Goal: Check status: Check status

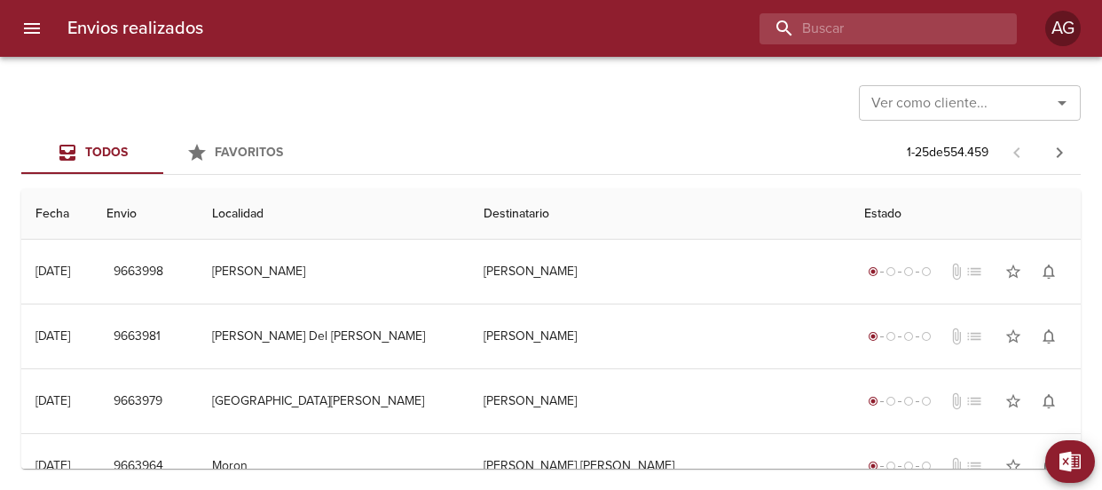
click at [890, 36] on input "buscar" at bounding box center [873, 28] width 227 height 31
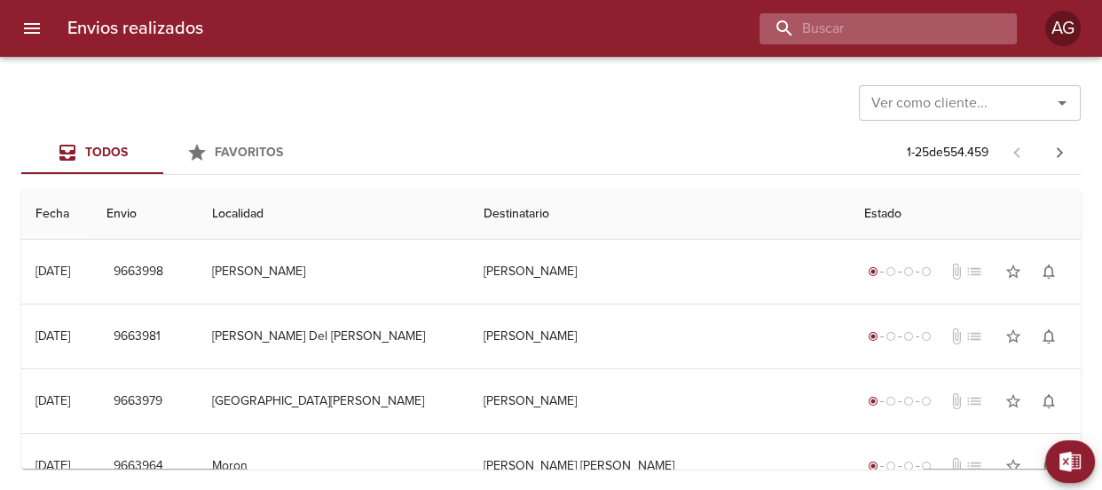
paste input "9649583"
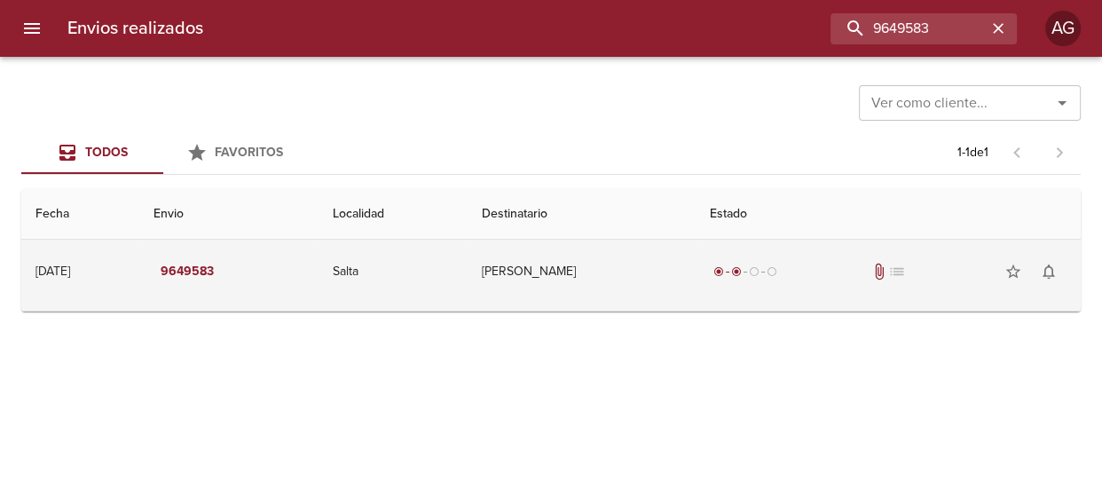
click at [729, 289] on td "radio_button_checked radio_button_checked radio_button_unchecked radio_button_u…" at bounding box center [888, 272] width 385 height 64
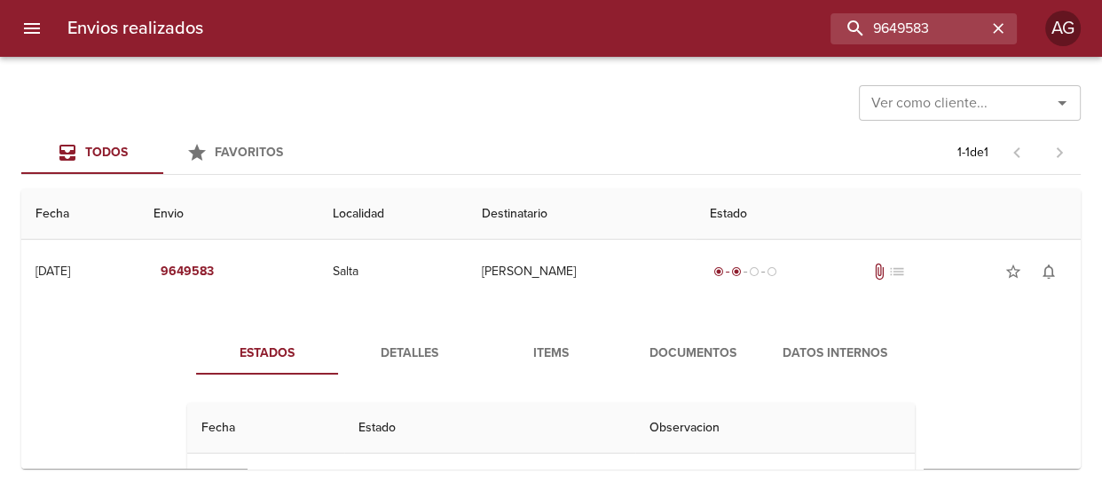
click at [691, 355] on span "Documentos" at bounding box center [693, 354] width 121 height 22
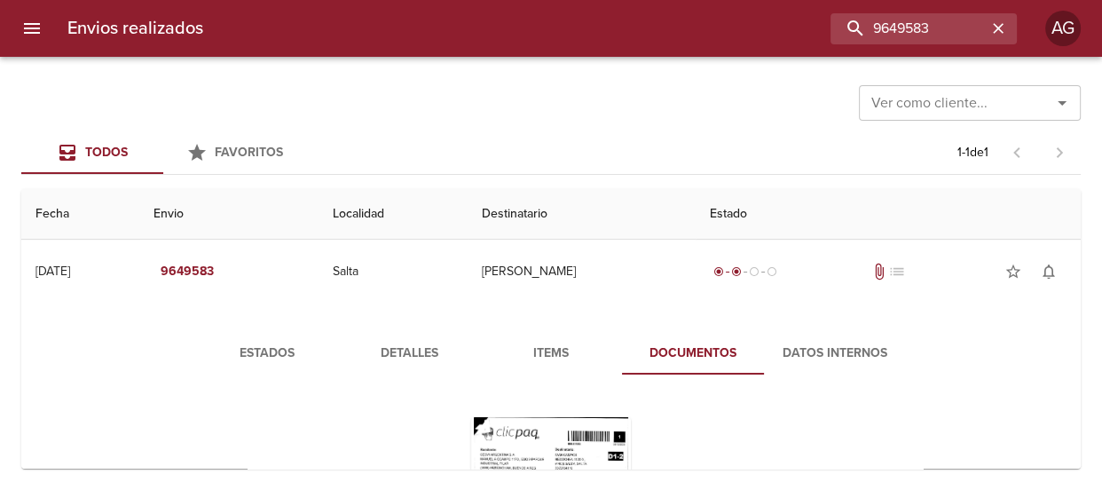
scroll to position [161, 0]
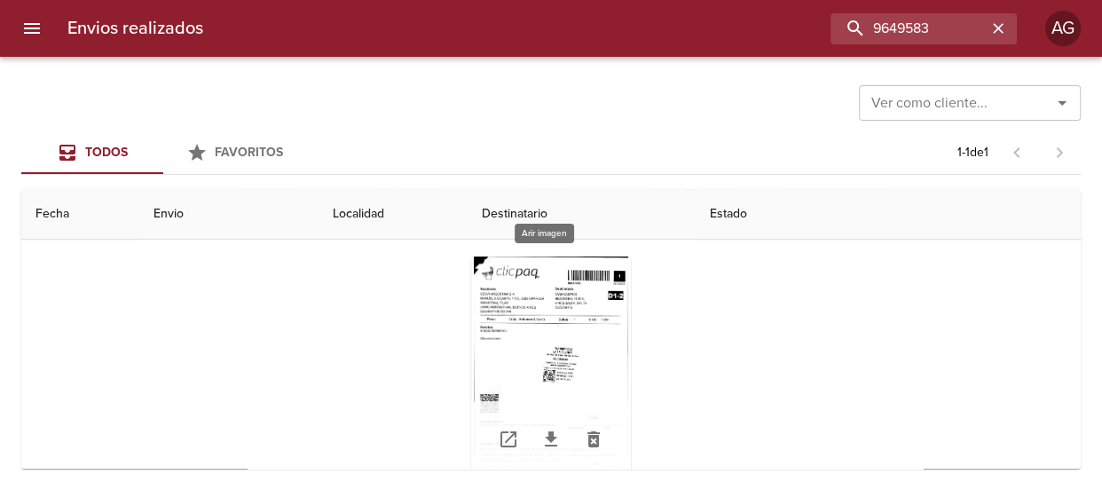
click at [584, 364] on div "Tabla de envíos del cliente" at bounding box center [551, 368] width 160 height 222
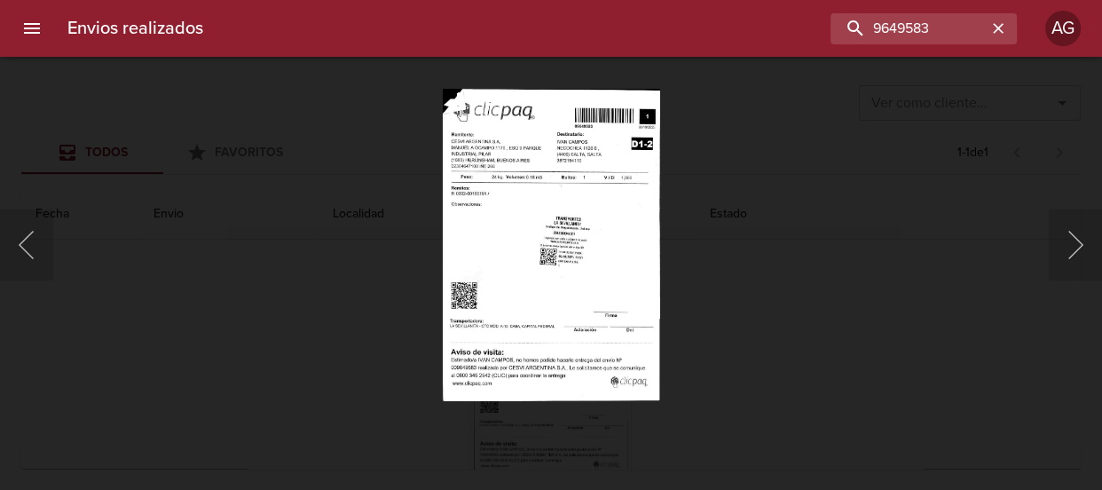
click at [752, 277] on div "Lightbox" at bounding box center [551, 245] width 1102 height 490
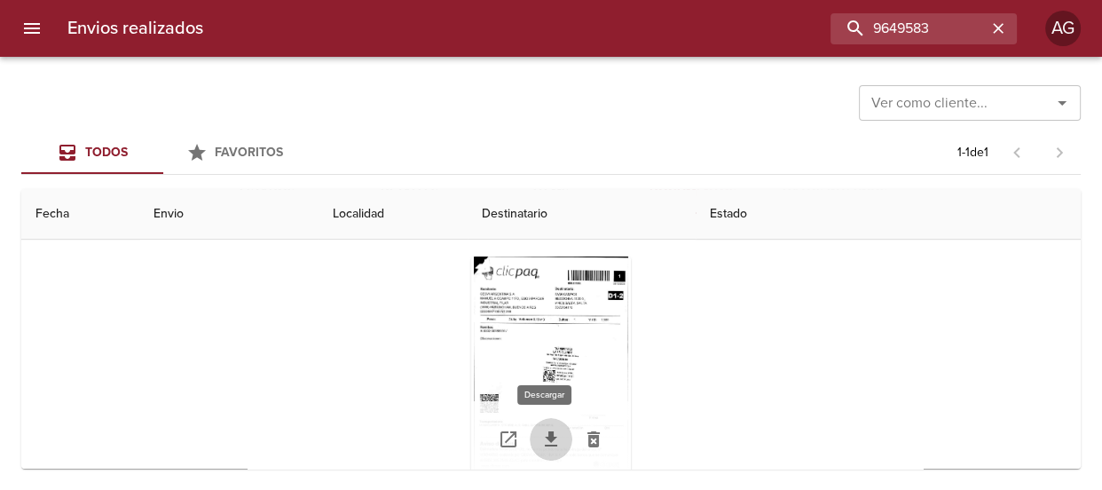
click at [543, 441] on icon "Tabla de envíos del cliente" at bounding box center [551, 439] width 21 height 21
click at [543, 329] on div "Tabla de envíos del cliente" at bounding box center [551, 368] width 160 height 222
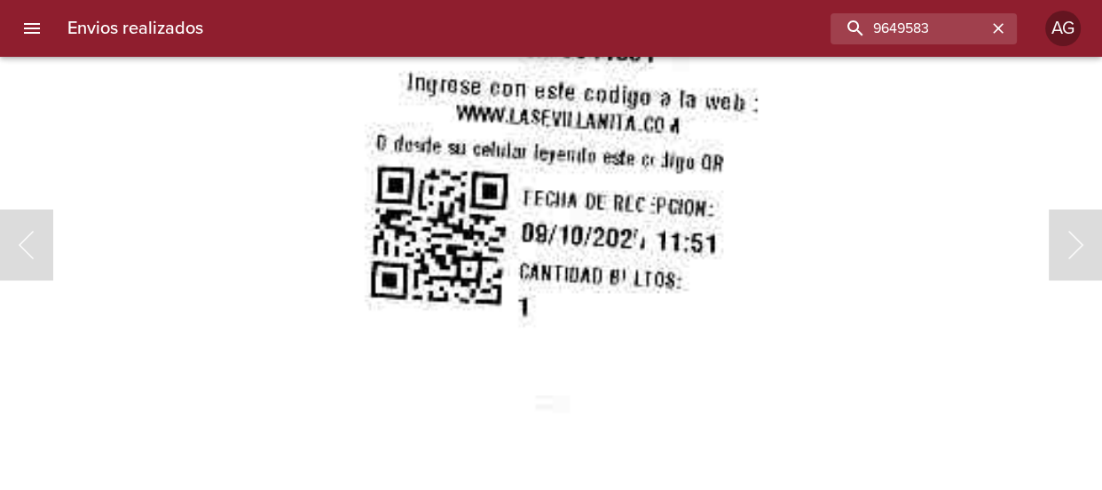
click at [456, 0] on html "Envios realizados 9649583 AG Ver como cliente... Ver como cliente... Todos Favo…" at bounding box center [551, 0] width 1102 height 0
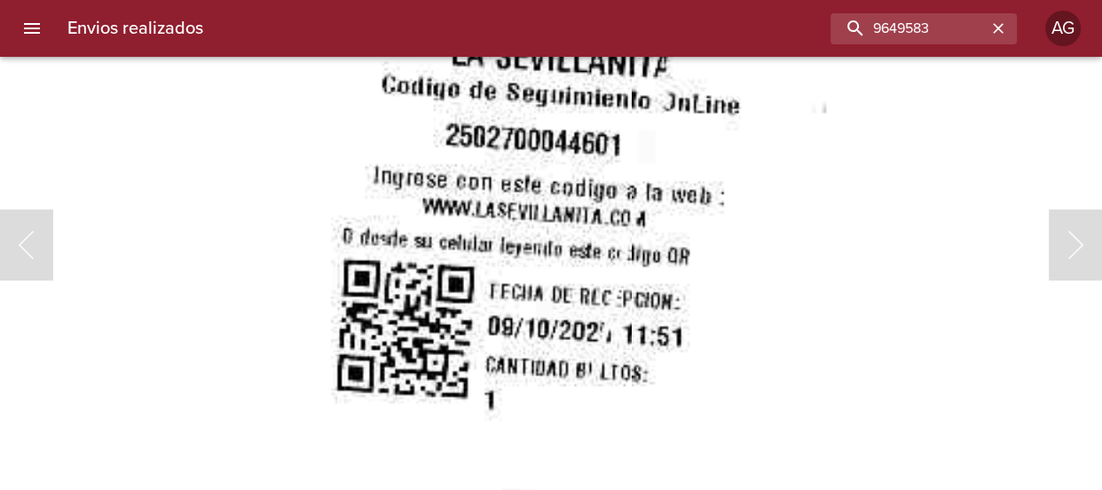
click at [602, 341] on img "Lightbox" at bounding box center [427, 234] width 1763 height 2531
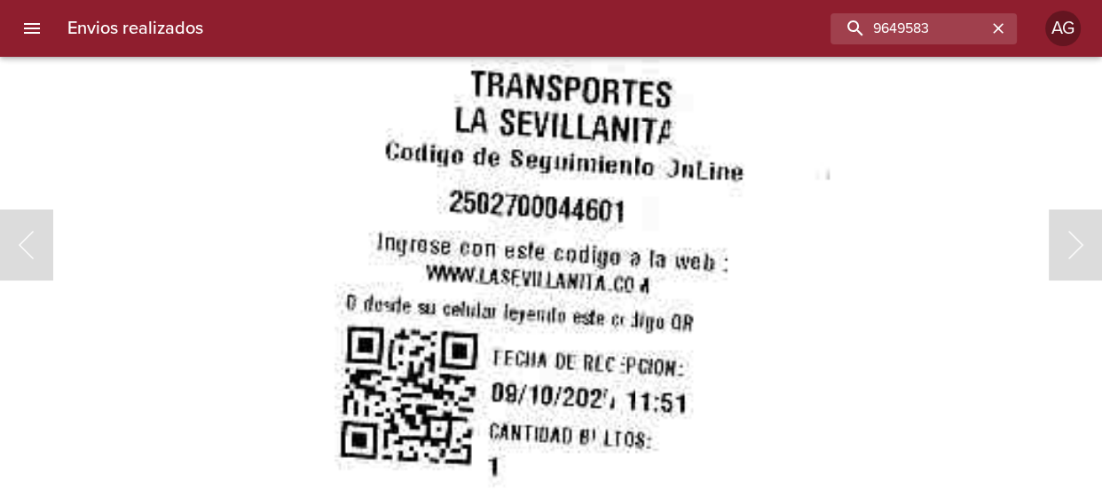
click at [580, 320] on img "Lightbox" at bounding box center [430, 300] width 1763 height 2531
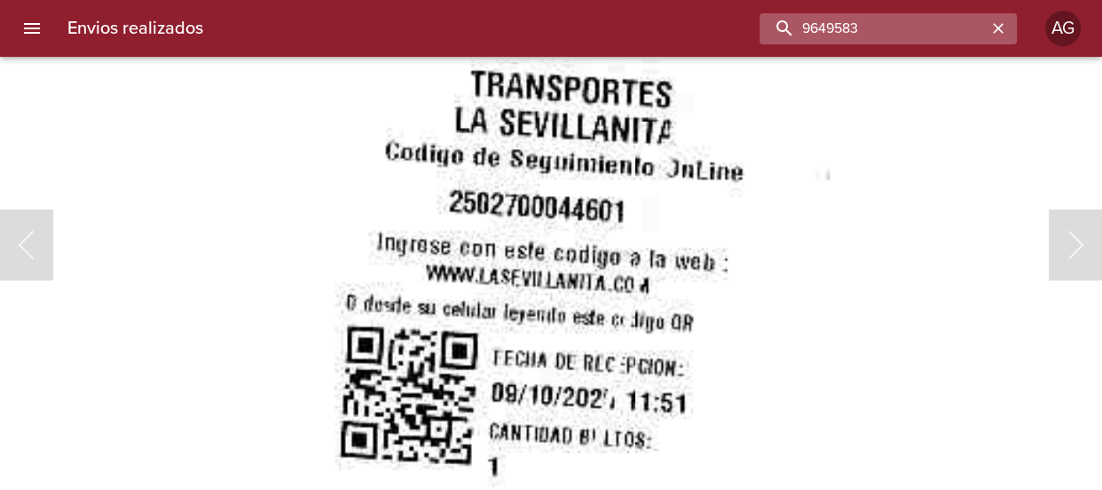
click at [936, 33] on input "9649583" at bounding box center [873, 28] width 227 height 31
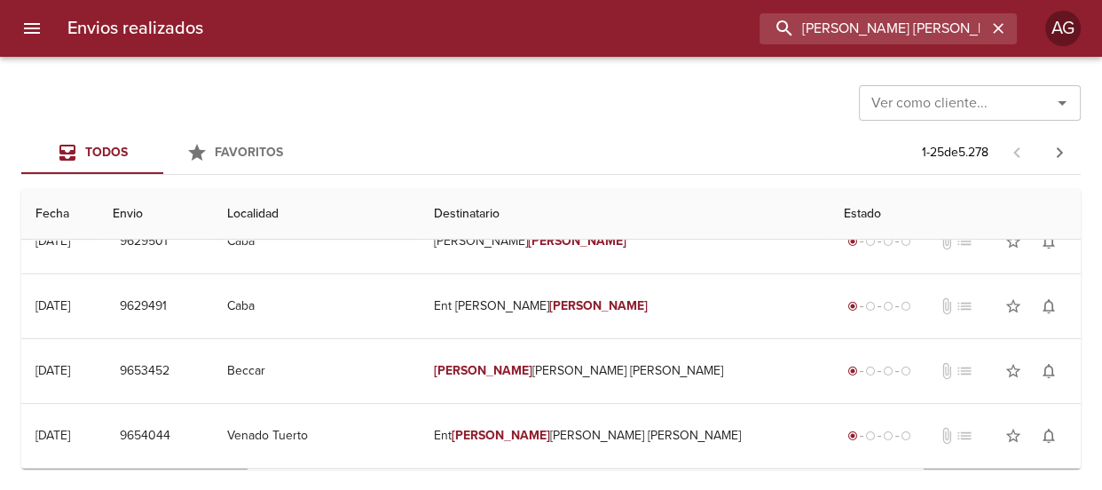
scroll to position [565, 0]
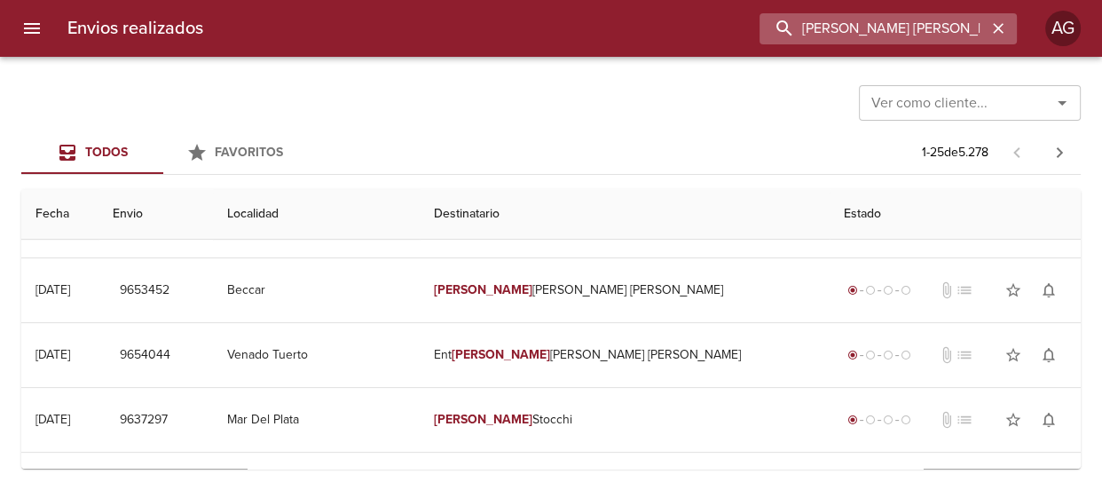
click at [837, 36] on input "[PERSON_NAME] [PERSON_NAME]" at bounding box center [873, 28] width 227 height 31
paste input "[PERSON_NAME]"
type input "[PERSON_NAME]"
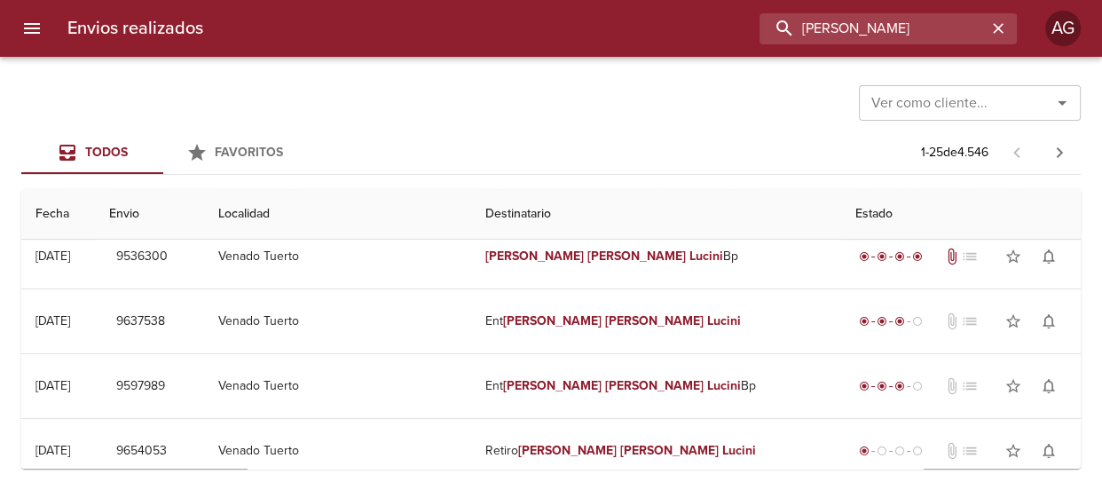
scroll to position [0, 0]
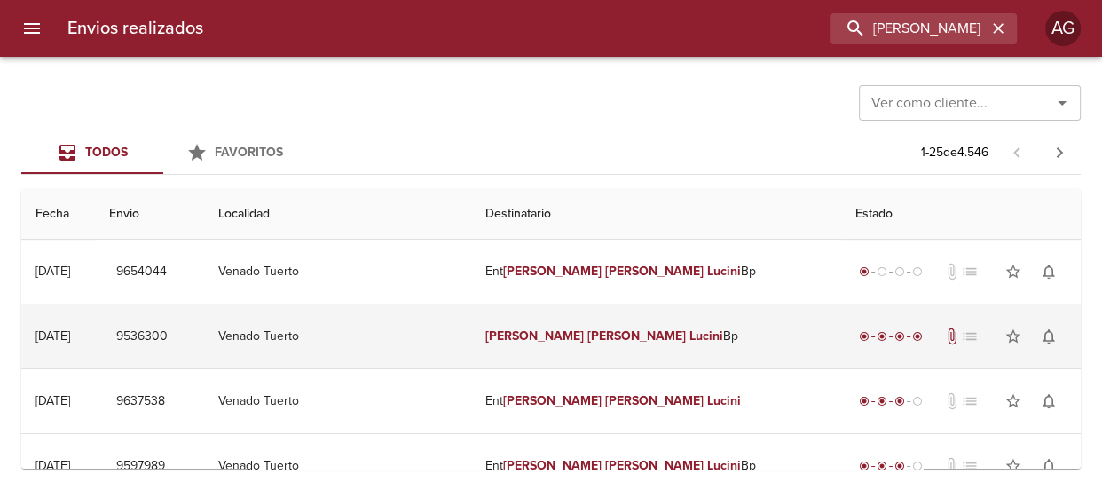
click at [668, 336] on td "[PERSON_NAME] [PERSON_NAME]" at bounding box center [656, 336] width 370 height 64
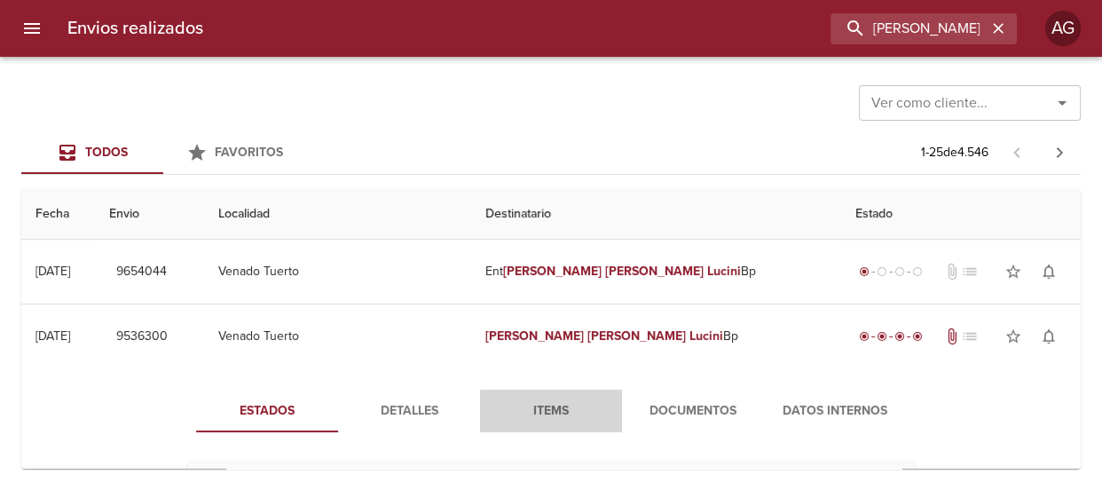
click at [554, 407] on span "Items" at bounding box center [551, 411] width 121 height 22
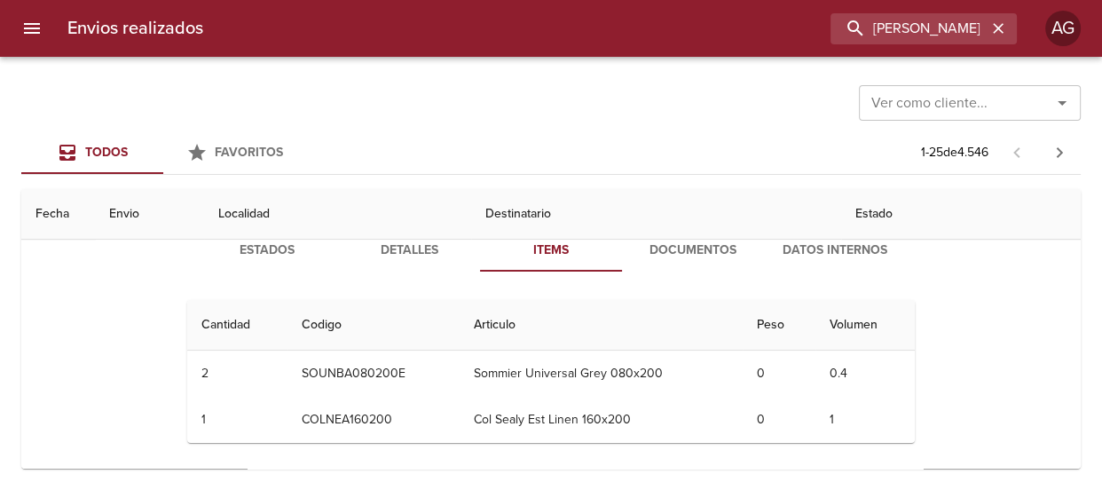
scroll to position [80, 0]
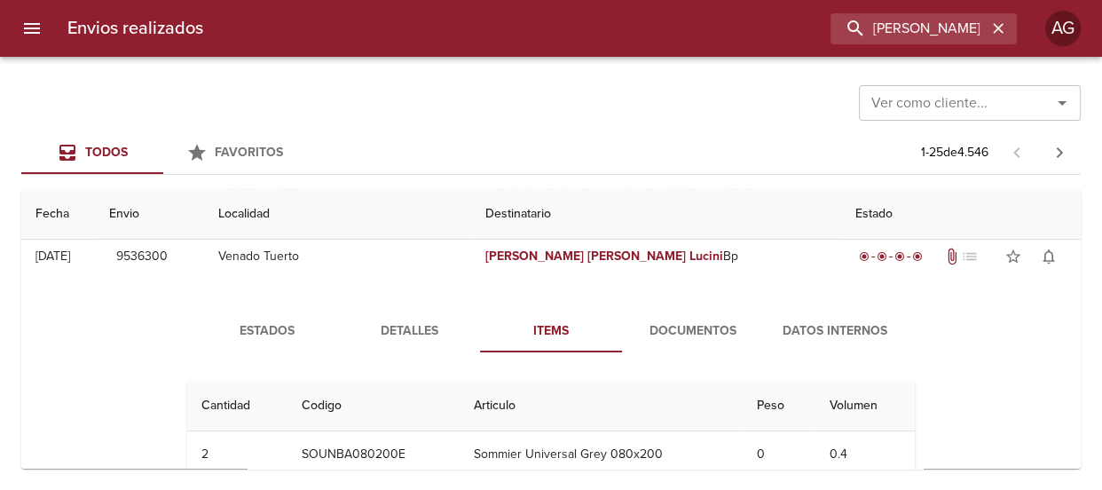
drag, startPoint x: 566, startPoint y: 265, endPoint x: 567, endPoint y: 295, distance: 30.2
click at [567, 265] on td "[PERSON_NAME] [PERSON_NAME]" at bounding box center [656, 257] width 370 height 64
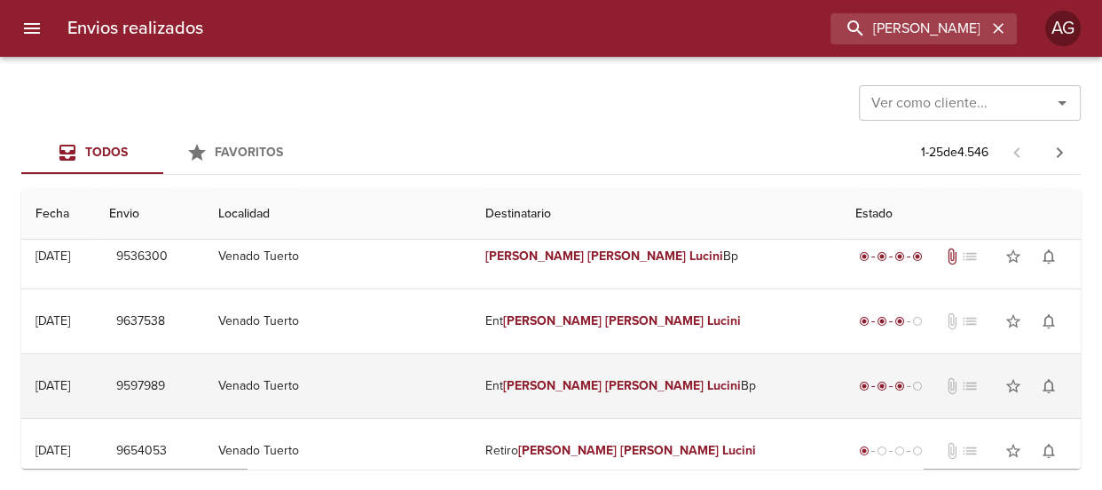
click at [577, 398] on td "Ent [PERSON_NAME] [PERSON_NAME]" at bounding box center [656, 386] width 370 height 64
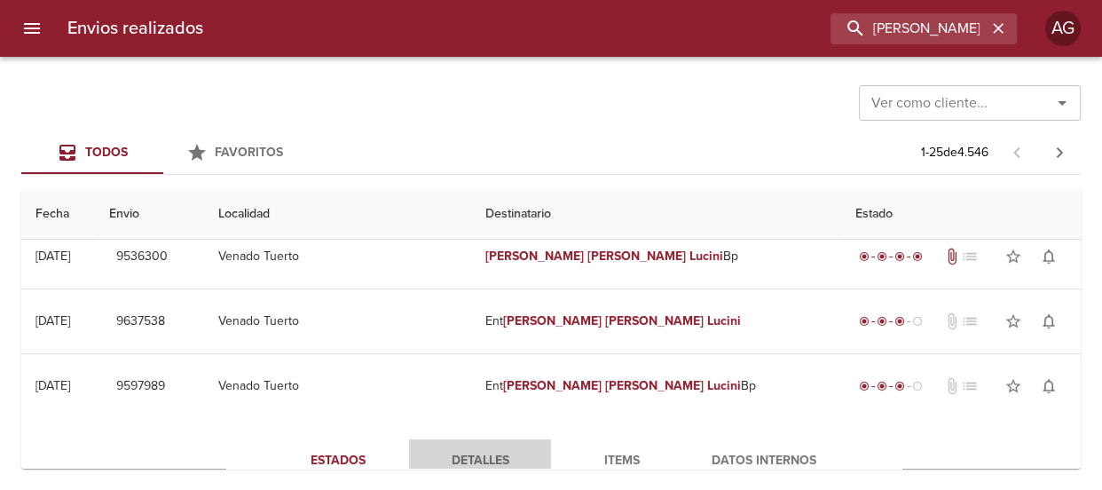
click at [487, 454] on span "Detalles" at bounding box center [480, 461] width 121 height 22
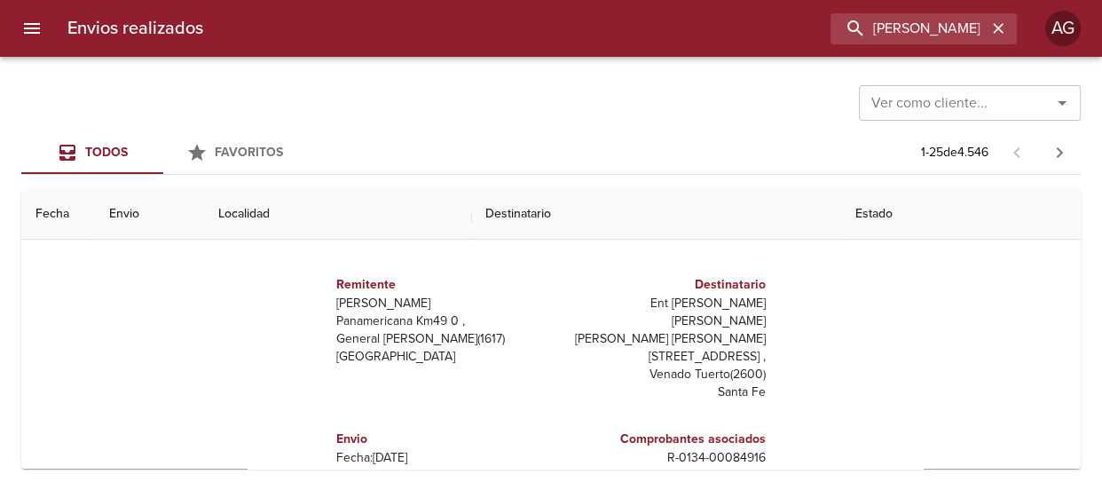
scroll to position [161, 0]
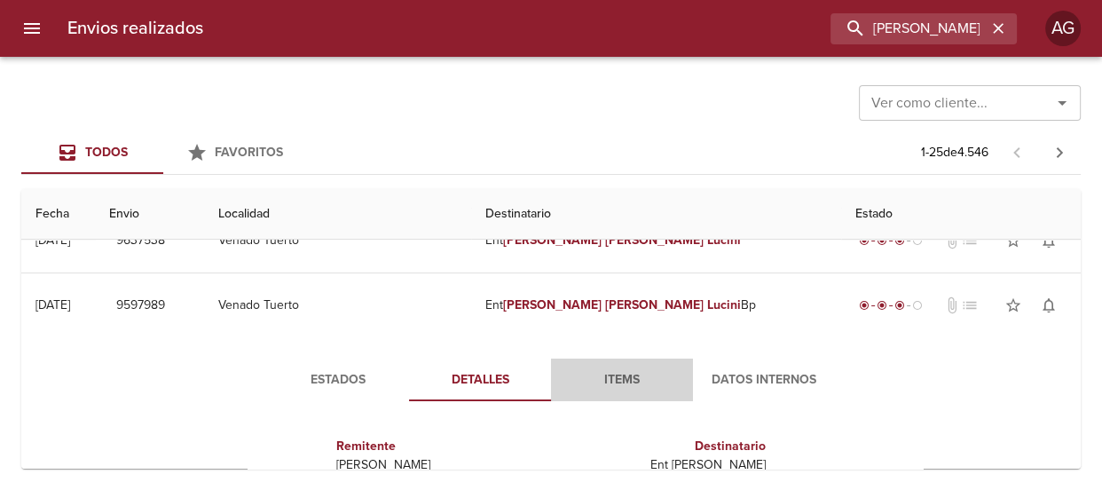
click at [624, 365] on button "Items" at bounding box center [622, 380] width 142 height 43
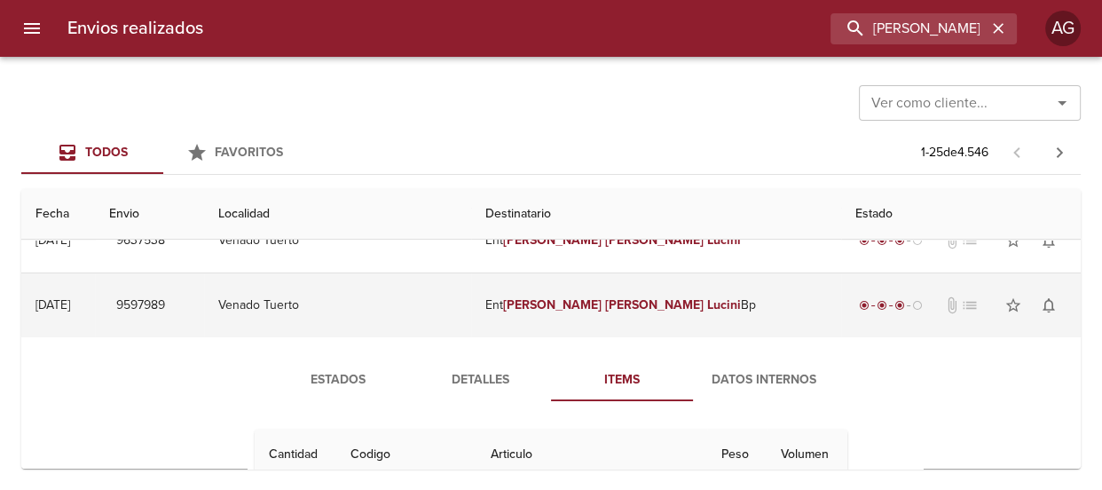
click at [613, 295] on td "Ent [PERSON_NAME] [PERSON_NAME]" at bounding box center [656, 305] width 370 height 64
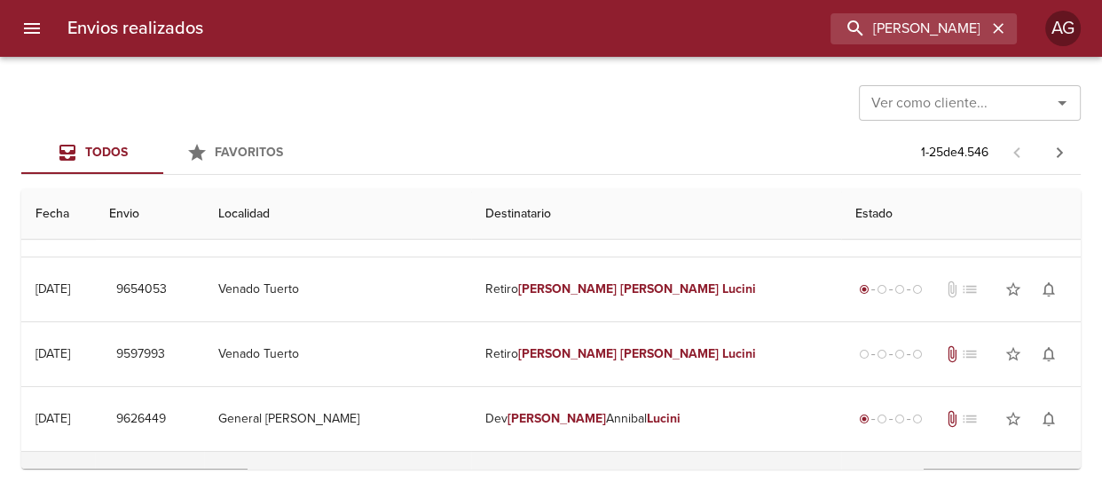
scroll to position [0, 0]
